Goal: Task Accomplishment & Management: Use online tool/utility

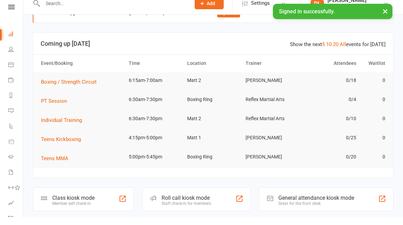
scroll to position [28, 0]
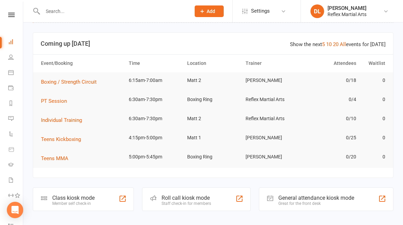
click at [97, 201] on div "Class kiosk mode Member self check-in" at bounding box center [83, 200] width 101 height 24
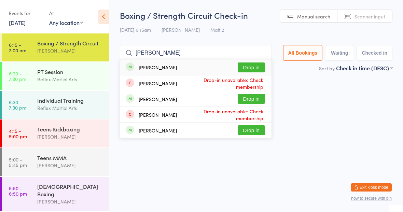
type input "[PERSON_NAME]"
click at [252, 68] on button "Drop in" at bounding box center [251, 68] width 27 height 10
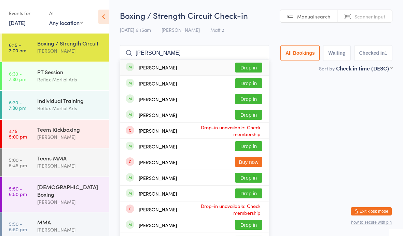
type input "[PERSON_NAME]"
click at [237, 65] on button "Drop in" at bounding box center [248, 68] width 27 height 10
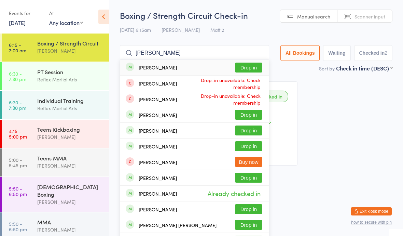
type input "[PERSON_NAME]"
click at [240, 71] on button "Drop in" at bounding box center [248, 68] width 27 height 10
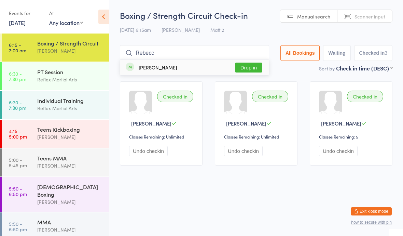
type input "Rebecc"
click at [244, 68] on button "Drop in" at bounding box center [248, 68] width 27 height 10
